Goal: Navigation & Orientation: Find specific page/section

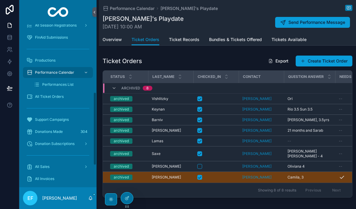
scroll to position [174, 0]
click at [43, 70] on span "Performance Calendar" at bounding box center [54, 72] width 39 height 5
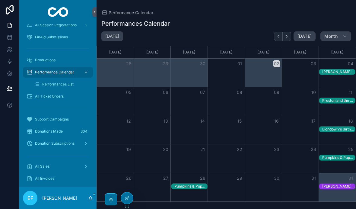
click at [340, 72] on div "[PERSON_NAME] Goes To Space" at bounding box center [339, 71] width 33 height 5
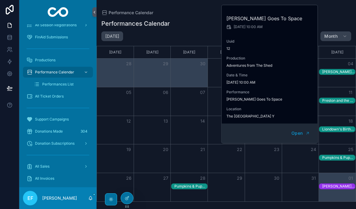
click at [299, 134] on span "Open" at bounding box center [297, 132] width 11 height 5
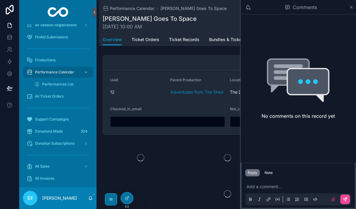
click at [353, 5] on icon "scrollable content" at bounding box center [351, 7] width 5 height 5
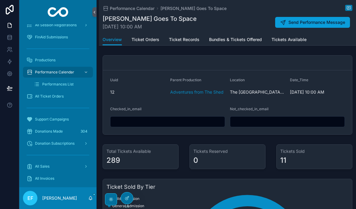
click at [147, 41] on span "Ticket Orders" at bounding box center [146, 40] width 28 height 6
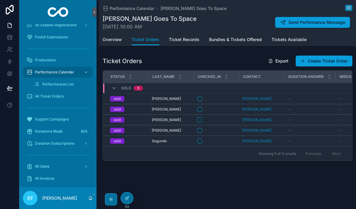
click at [265, 101] on span "Kathryn Jenik" at bounding box center [257, 98] width 29 height 5
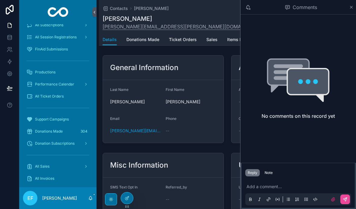
click at [353, 8] on icon "scrollable content" at bounding box center [351, 7] width 5 height 5
click at [349, 8] on icon "scrollable content" at bounding box center [351, 7] width 5 height 5
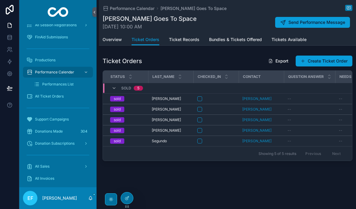
click at [141, 11] on span "Performance Calendar" at bounding box center [132, 8] width 45 height 6
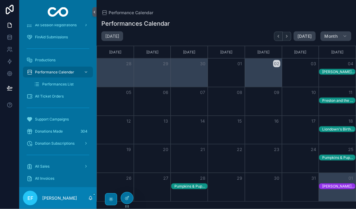
scroll to position [25, 0]
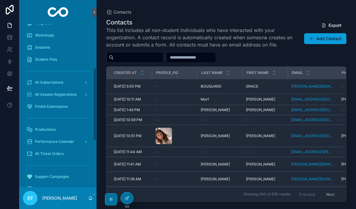
scroll to position [124, 0]
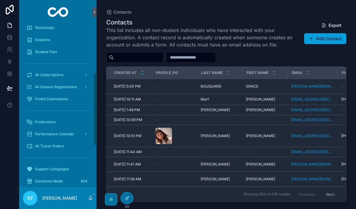
click at [38, 121] on span "Productions" at bounding box center [45, 122] width 21 height 5
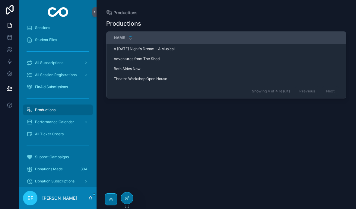
click at [43, 122] on span "Performance Calendar" at bounding box center [54, 122] width 39 height 5
